Goal: Information Seeking & Learning: Learn about a topic

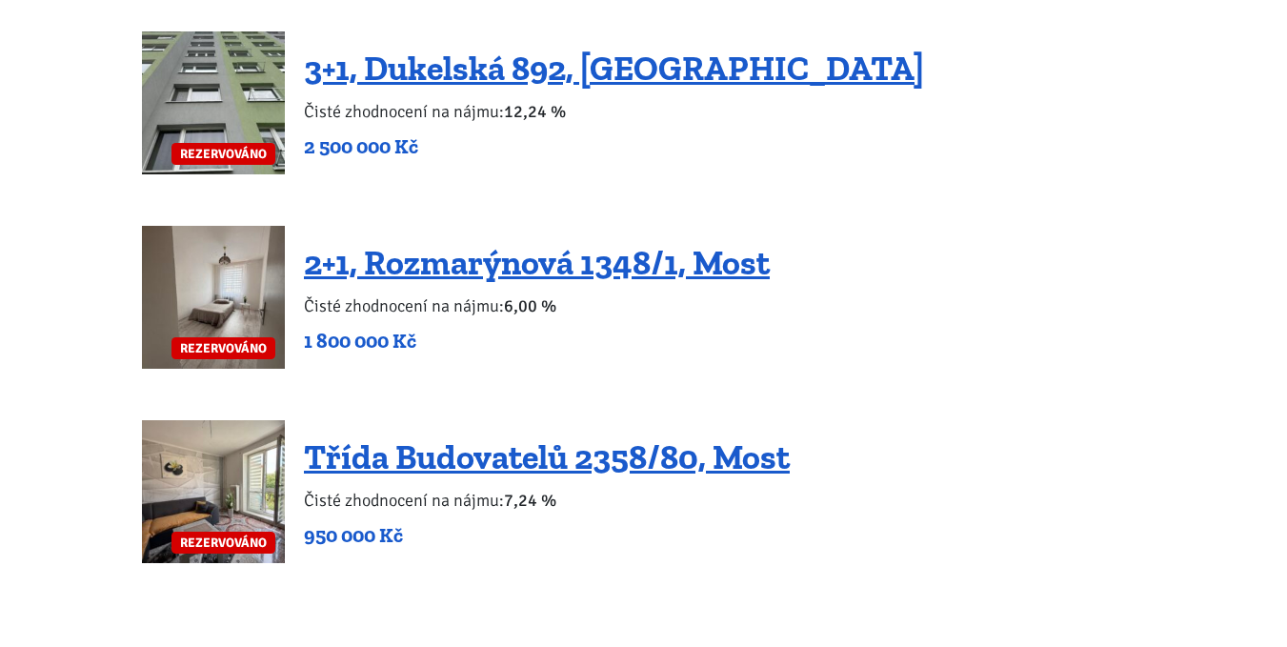
scroll to position [4381, 0]
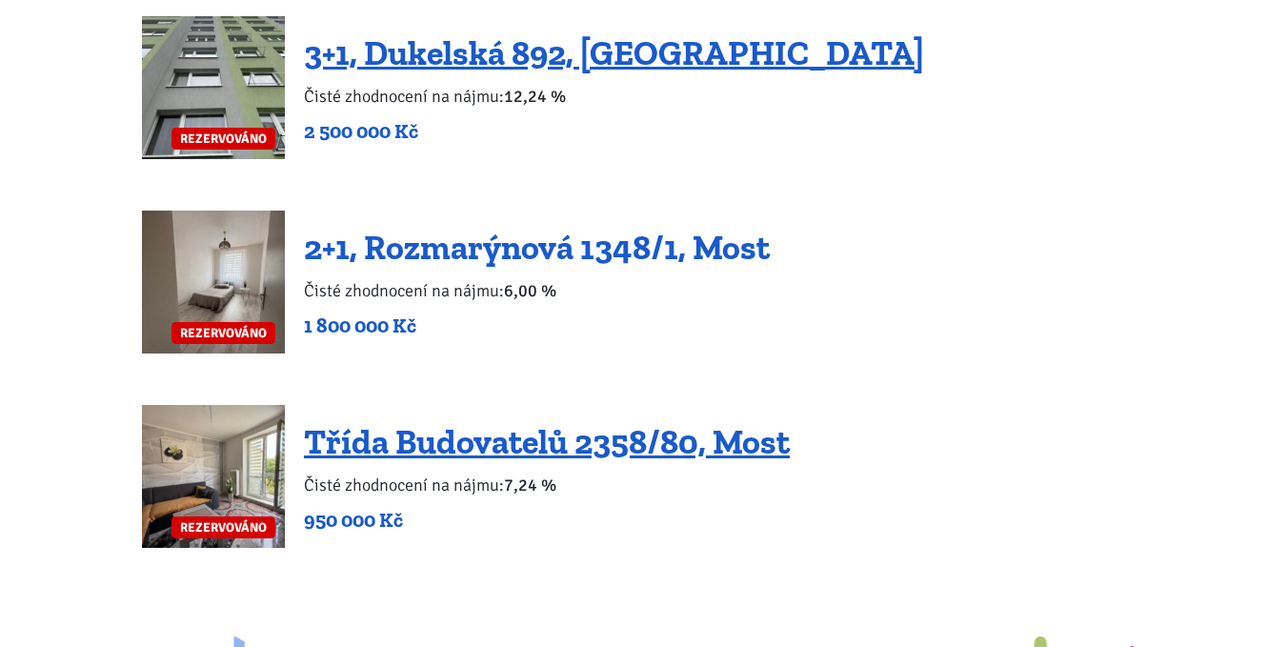
click at [419, 227] on link "2+1, Rozmarýnová 1348/1, Most" at bounding box center [537, 247] width 466 height 41
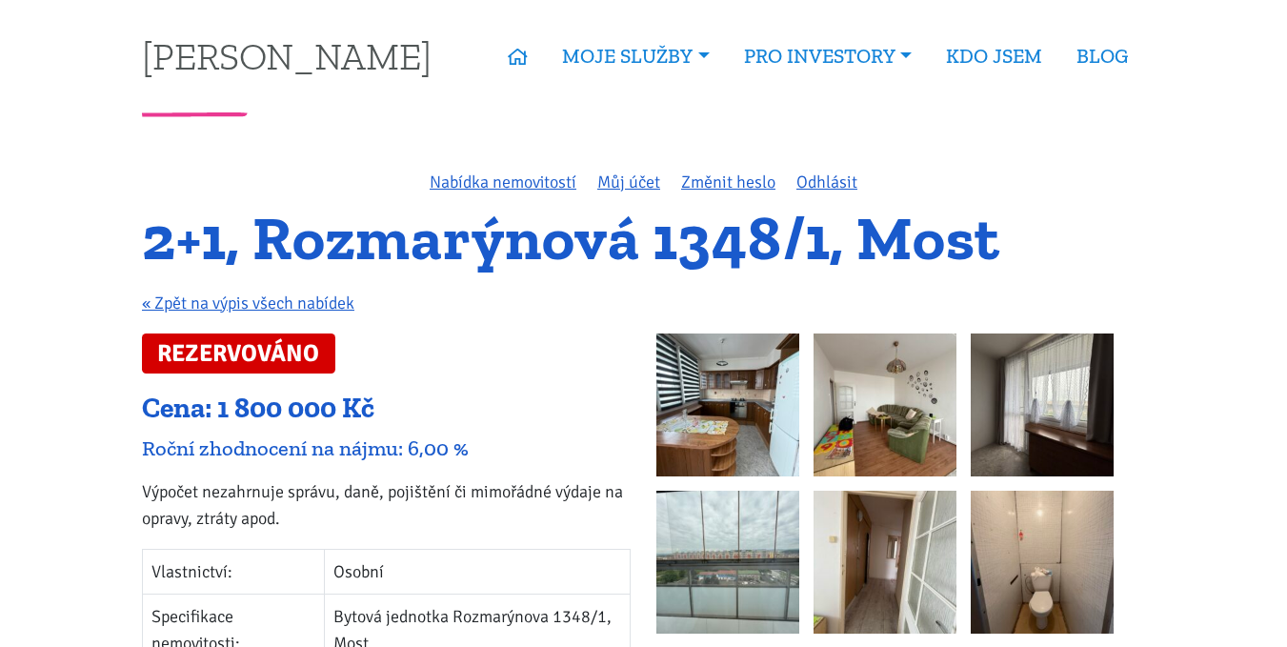
click at [756, 398] on img at bounding box center [727, 404] width 143 height 143
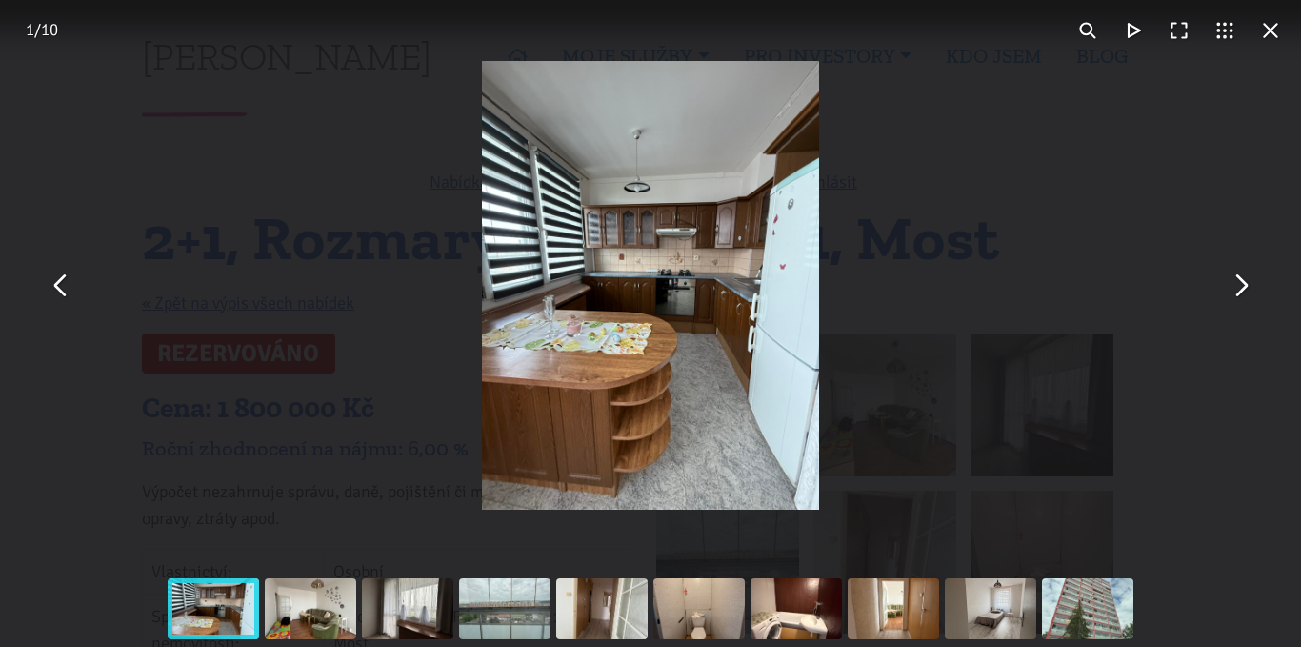
click at [1245, 292] on button "You can close this modal content with the ESC key" at bounding box center [1240, 286] width 46 height 46
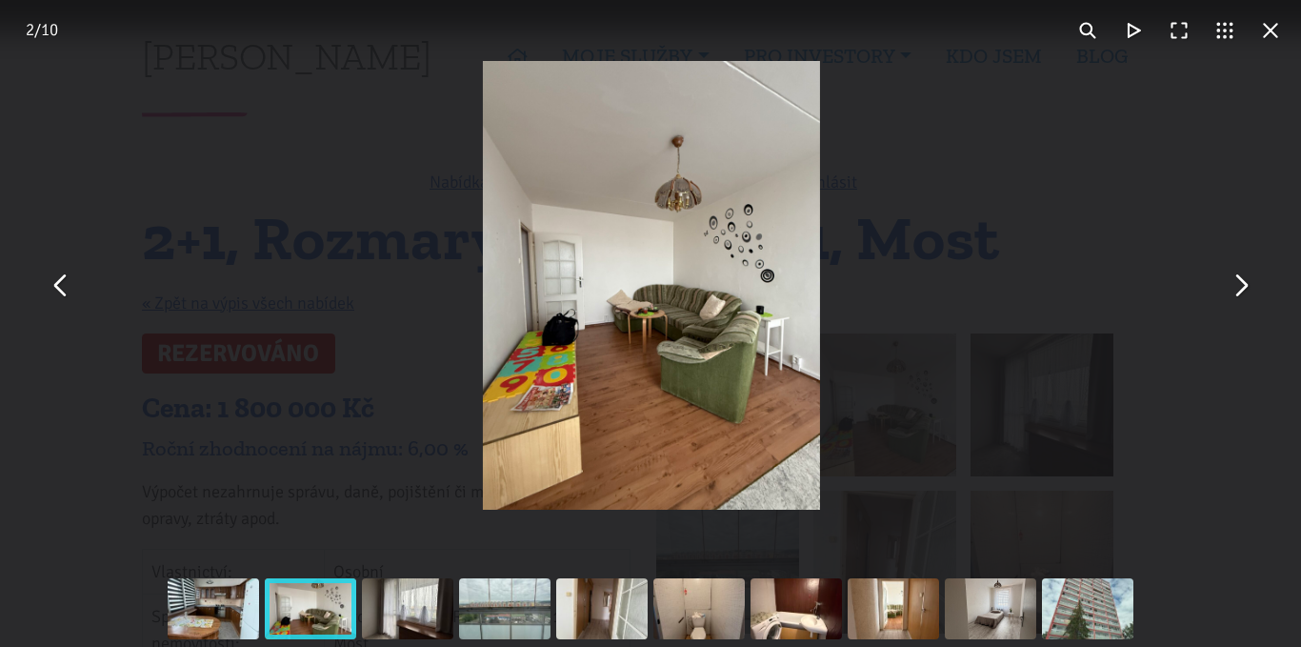
click at [1245, 292] on button "You can close this modal content with the ESC key" at bounding box center [1240, 286] width 46 height 46
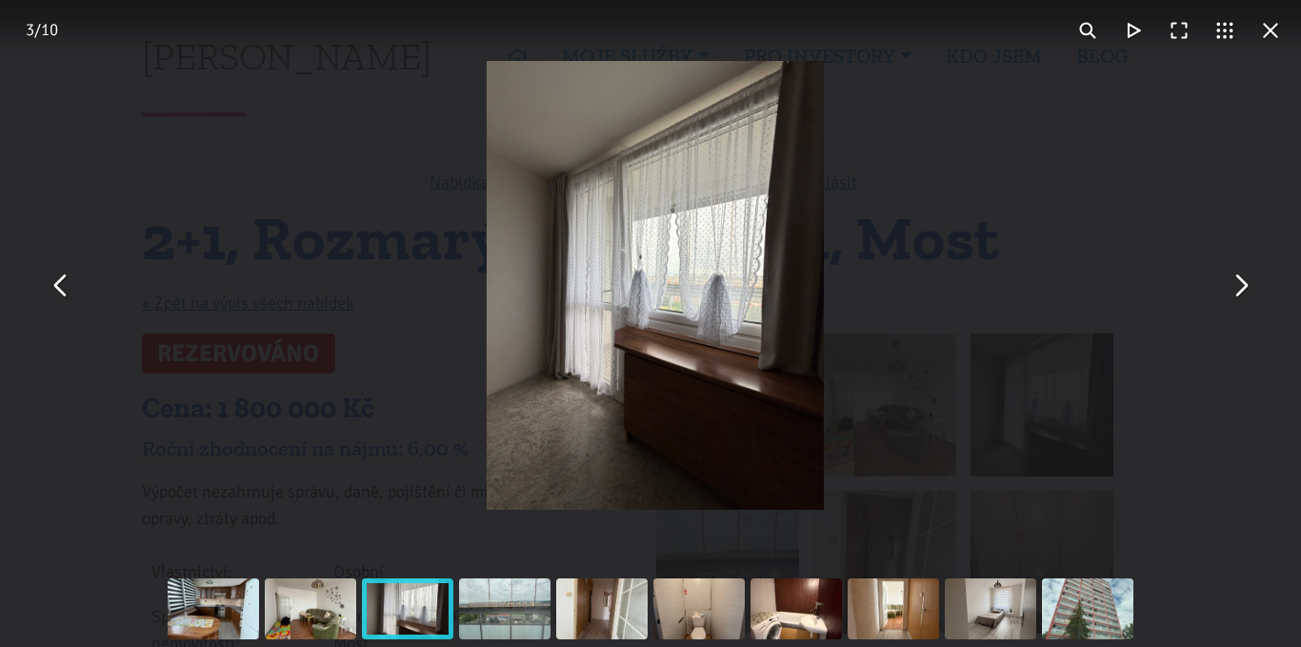
click at [1245, 292] on button "You can close this modal content with the ESC key" at bounding box center [1240, 286] width 46 height 46
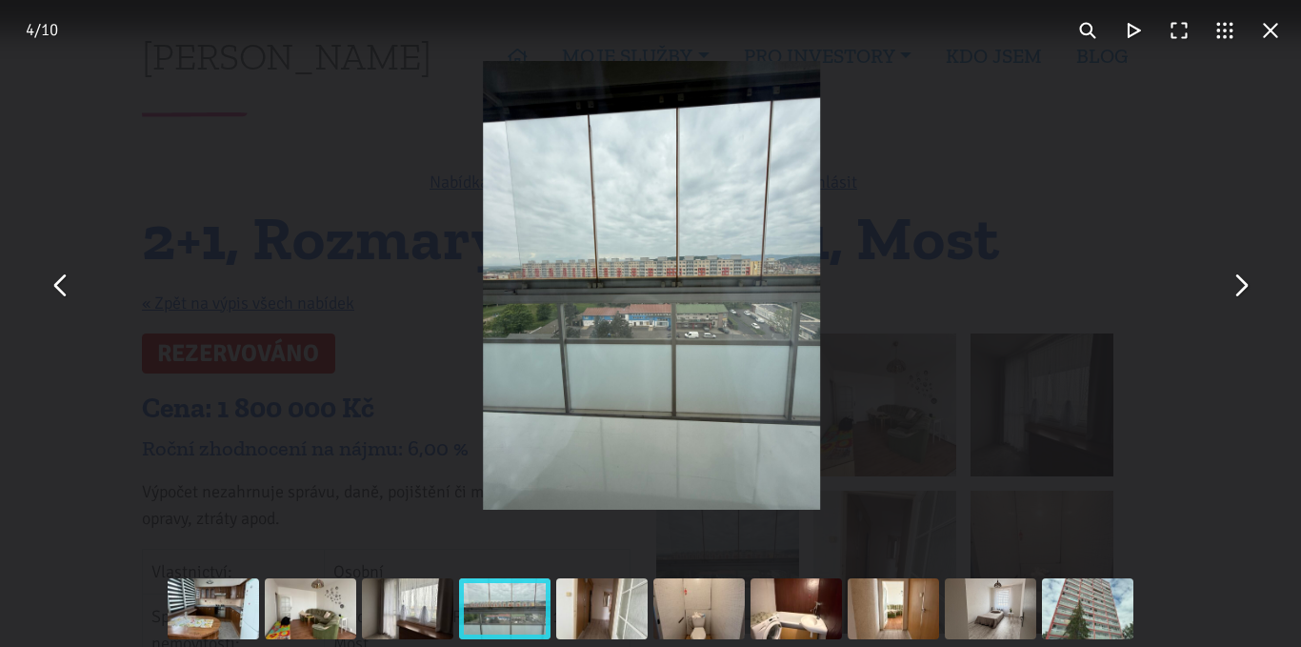
click at [1245, 292] on button "You can close this modal content with the ESC key" at bounding box center [1240, 286] width 46 height 46
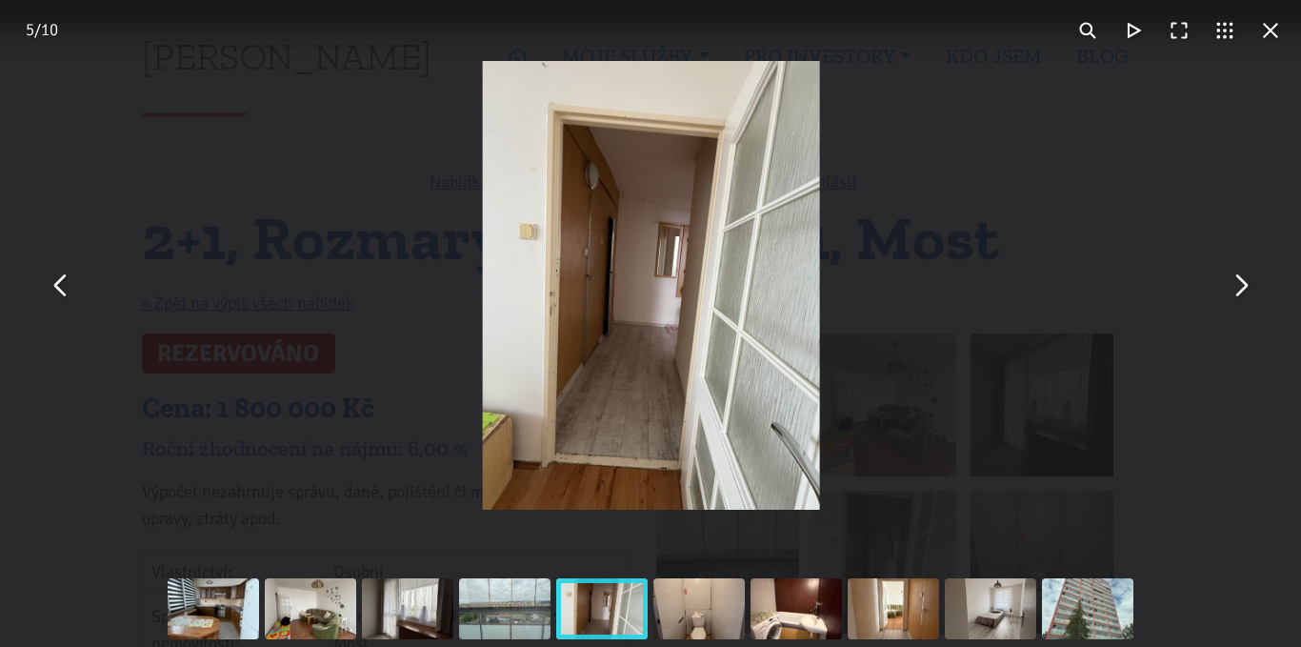
click at [1245, 292] on button "You can close this modal content with the ESC key" at bounding box center [1240, 286] width 46 height 46
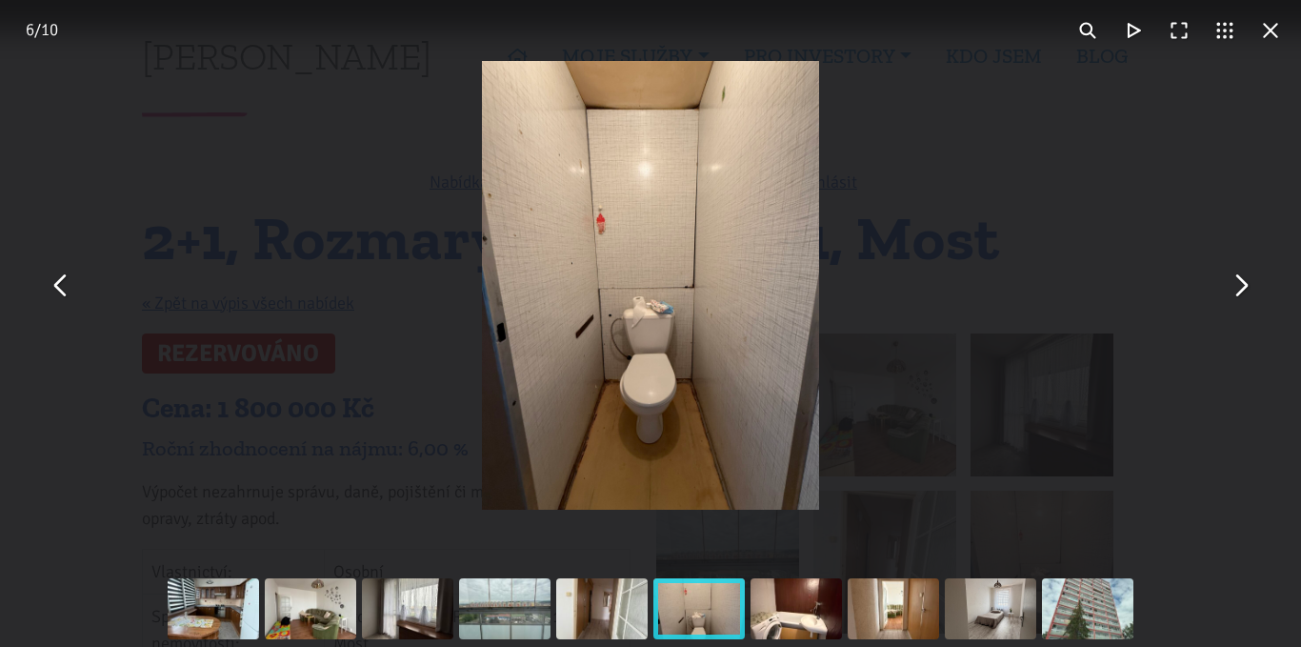
click at [1245, 292] on button "You can close this modal content with the ESC key" at bounding box center [1240, 286] width 46 height 46
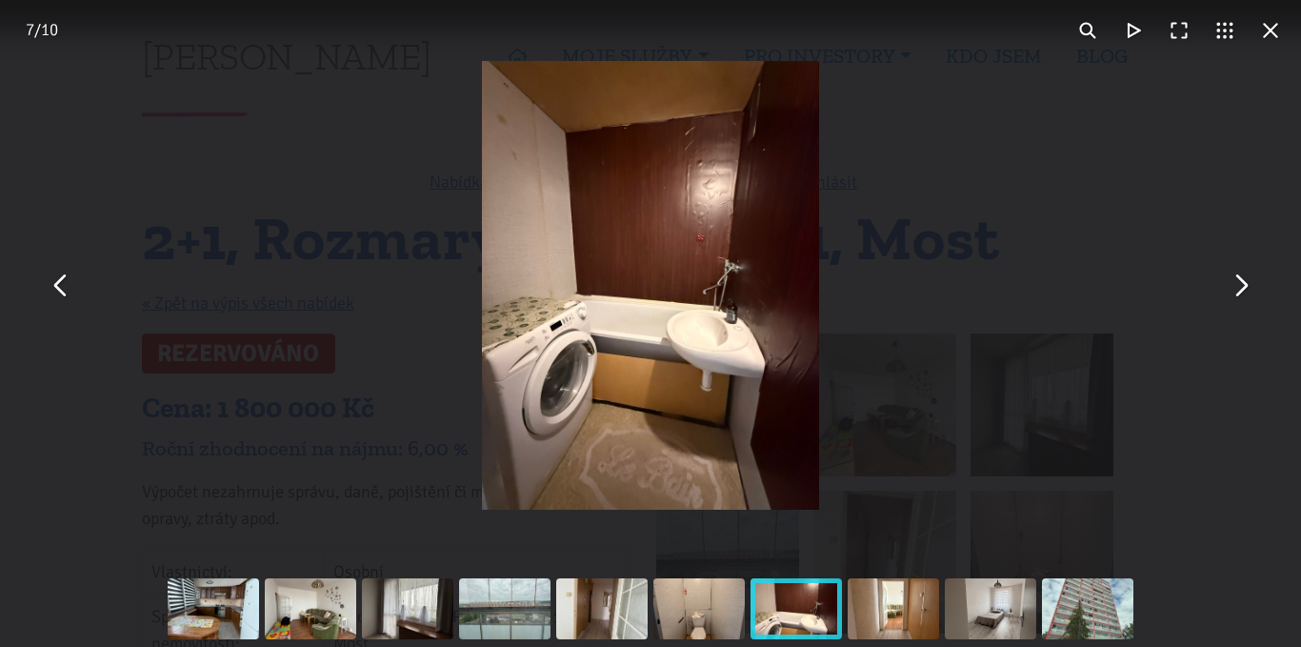
click at [1271, 35] on button "You can close this modal content with the ESC key" at bounding box center [1271, 31] width 46 height 46
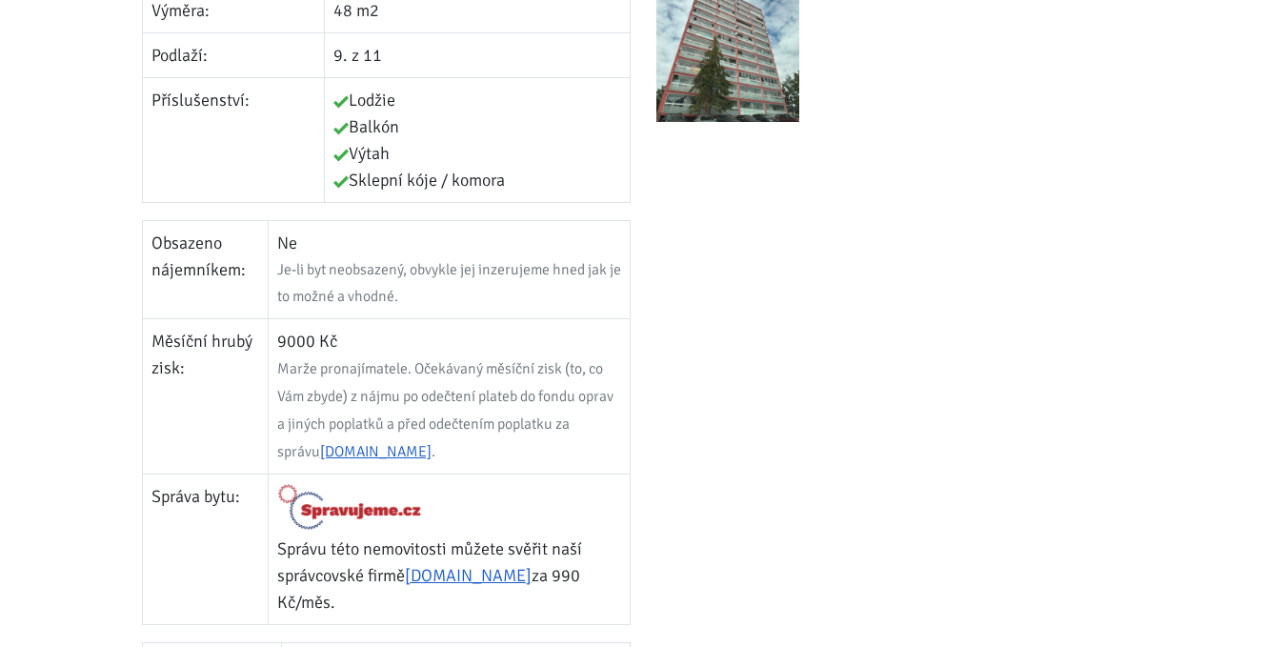
scroll to position [952, 0]
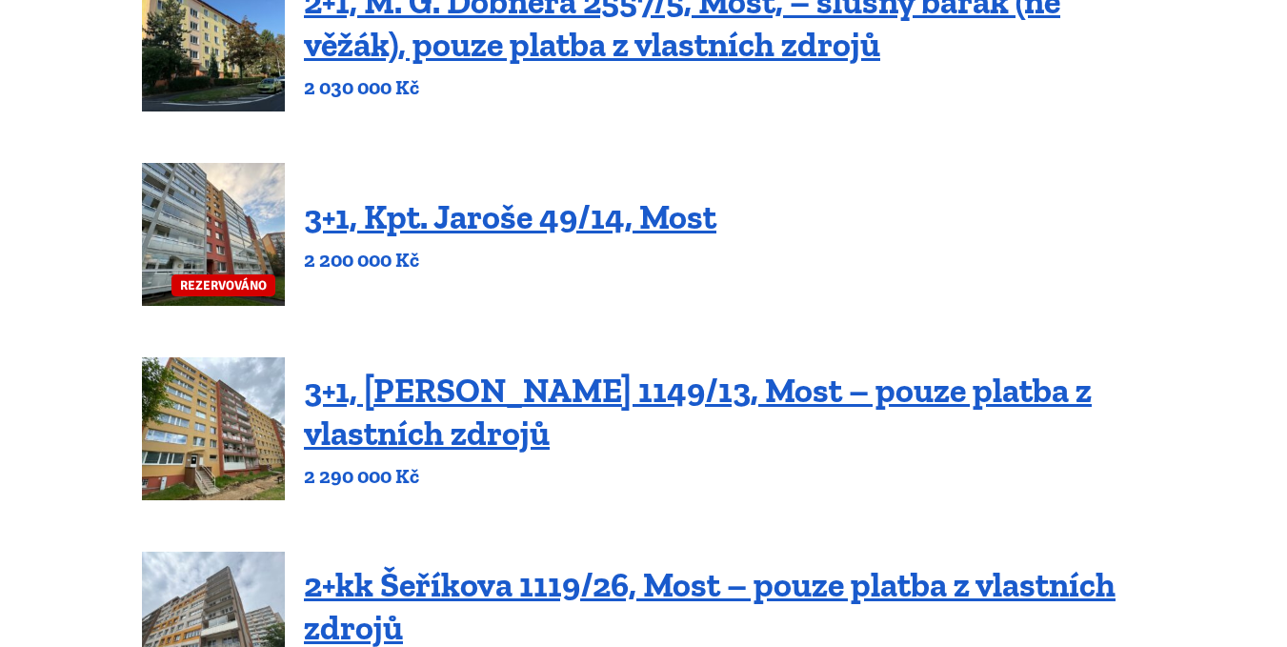
scroll to position [190, 0]
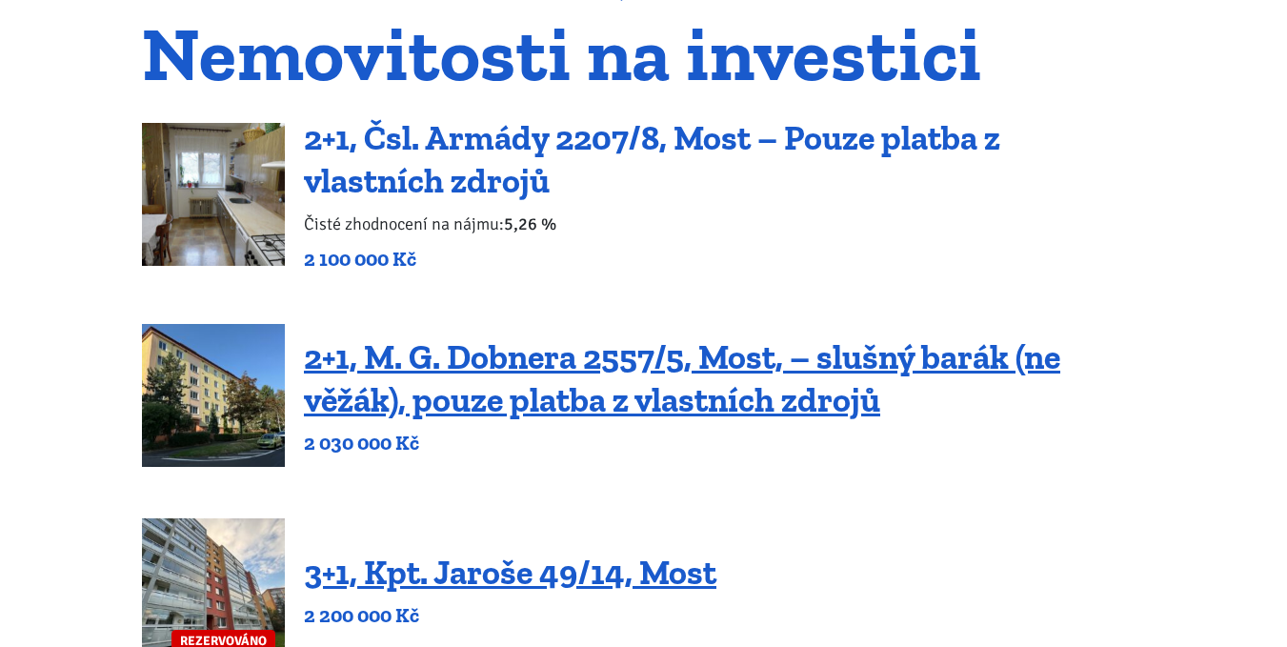
click at [487, 134] on link "2+1, Čsl. Armády 2207/8, Most – Pouze platba z vlastních zdrojů" at bounding box center [652, 159] width 696 height 84
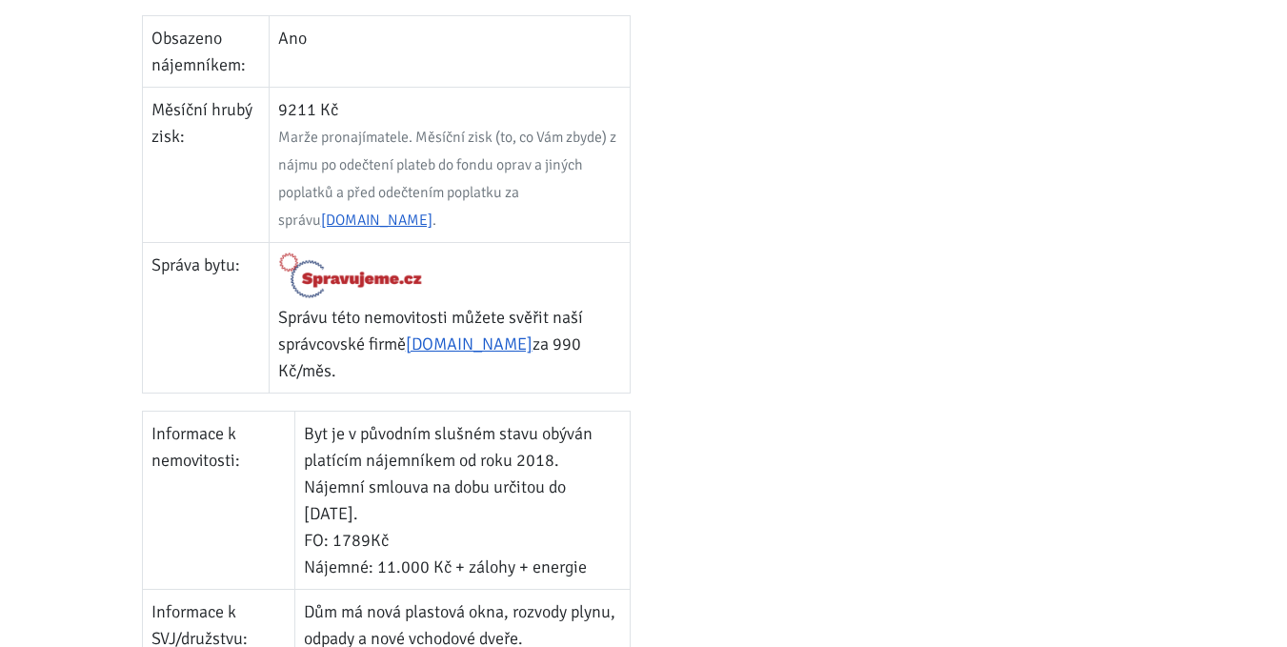
scroll to position [1048, 0]
